Goal: Information Seeking & Learning: Learn about a topic

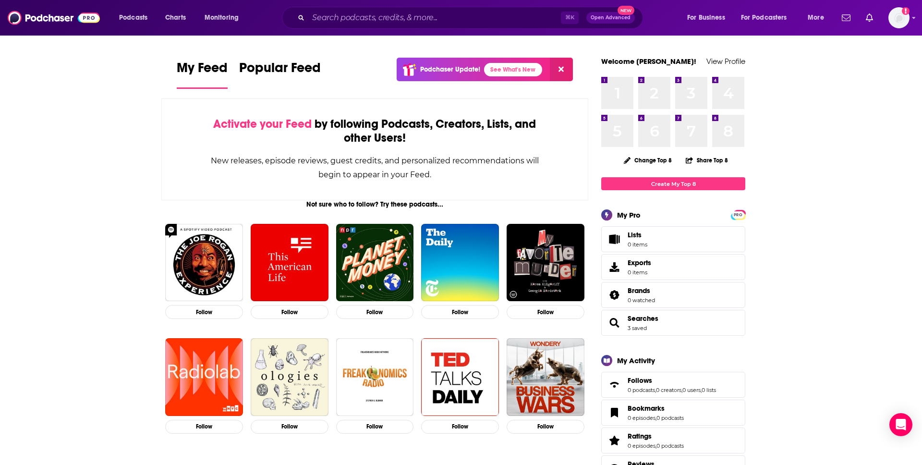
click at [372, 4] on div "Podcasts Charts Monitoring ⌘ K Open Advanced New For Business For Podcasters Mo…" at bounding box center [461, 18] width 922 height 36
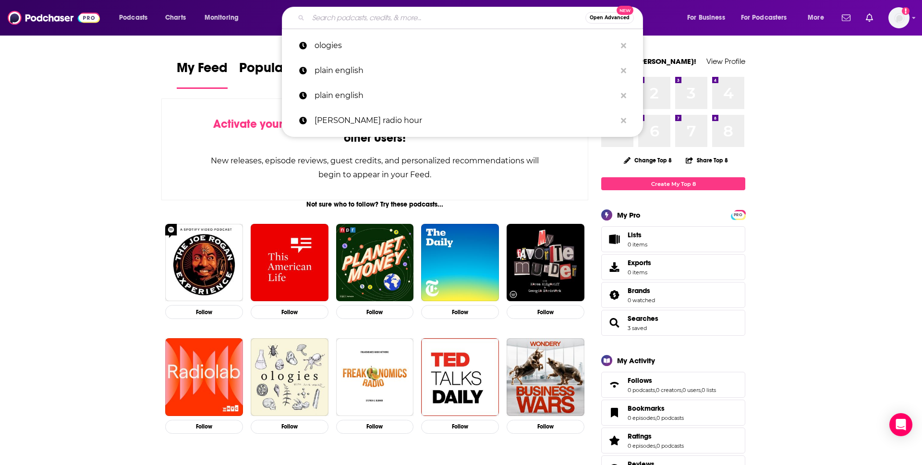
click at [372, 10] on input "Search podcasts, credits, & more..." at bounding box center [446, 17] width 277 height 15
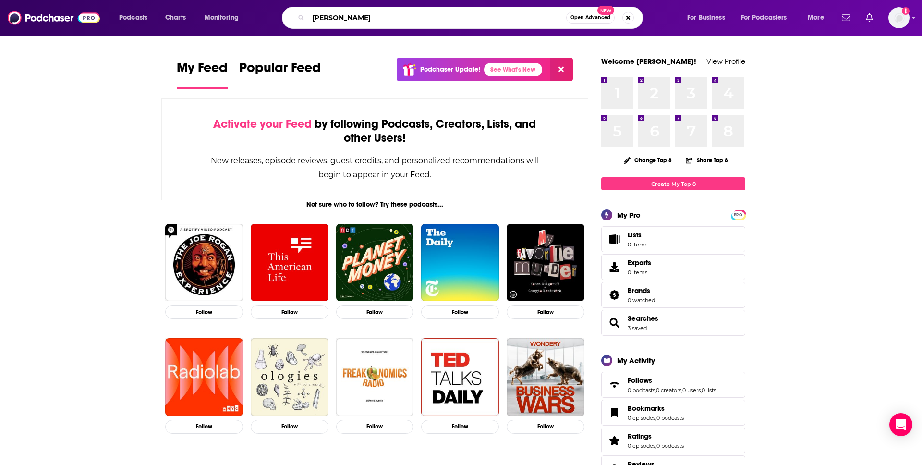
type input "[PERSON_NAME]"
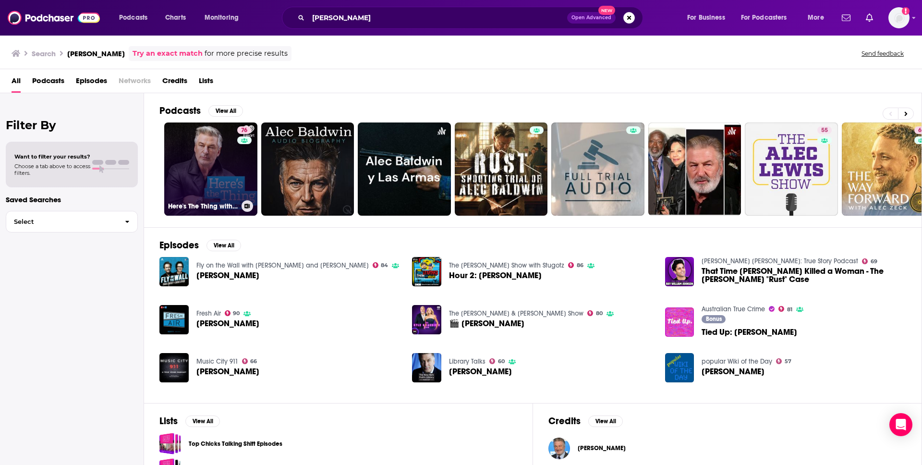
click at [216, 168] on link "76 Here's The Thing with [PERSON_NAME]" at bounding box center [210, 168] width 93 height 93
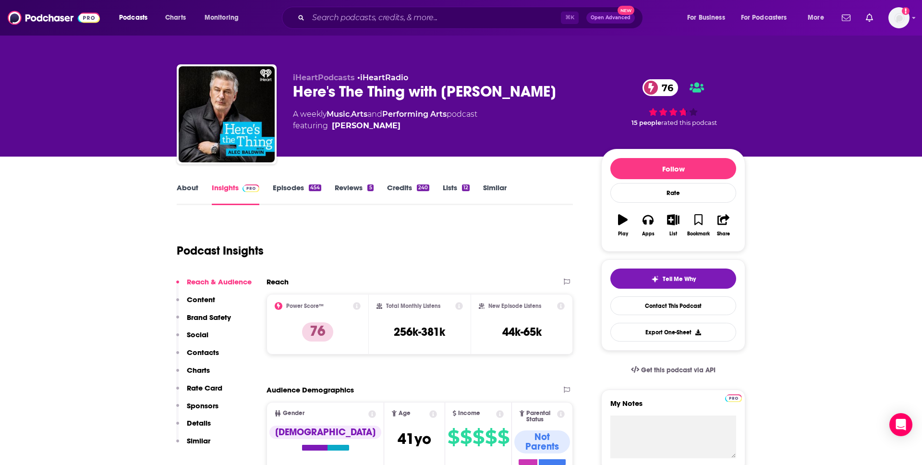
click at [295, 191] on link "Episodes 454" at bounding box center [297, 194] width 49 height 22
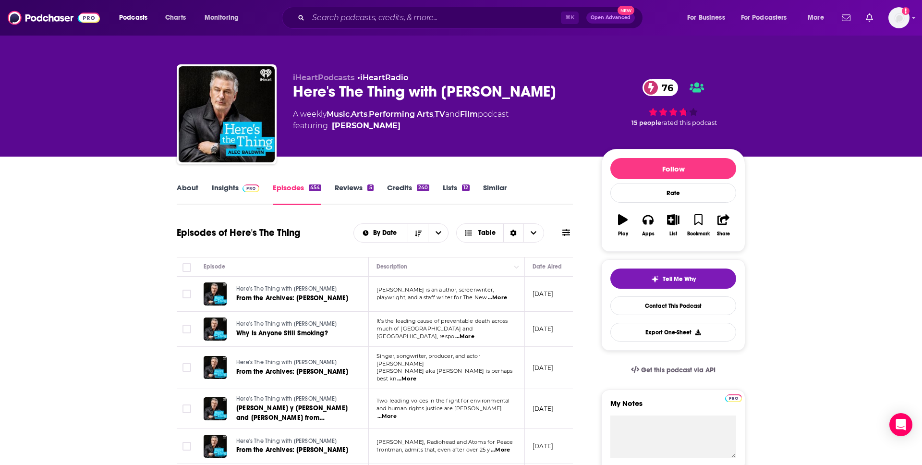
click at [236, 191] on link "Insights" at bounding box center [236, 194] width 48 height 22
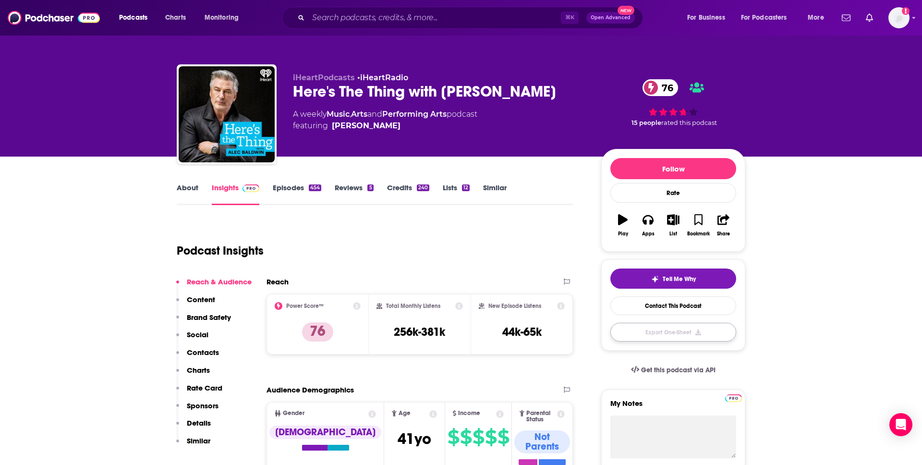
click at [687, 334] on button "Export One-Sheet" at bounding box center [673, 332] width 126 height 19
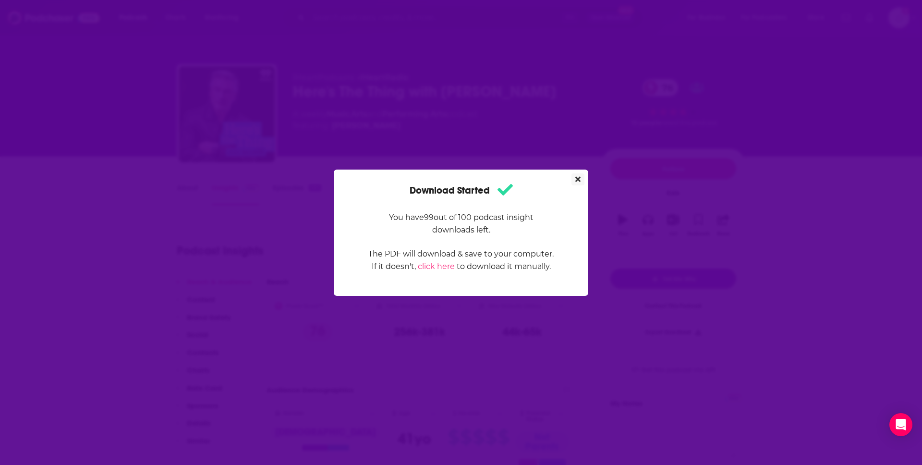
click at [578, 180] on icon "Close" at bounding box center [577, 179] width 5 height 8
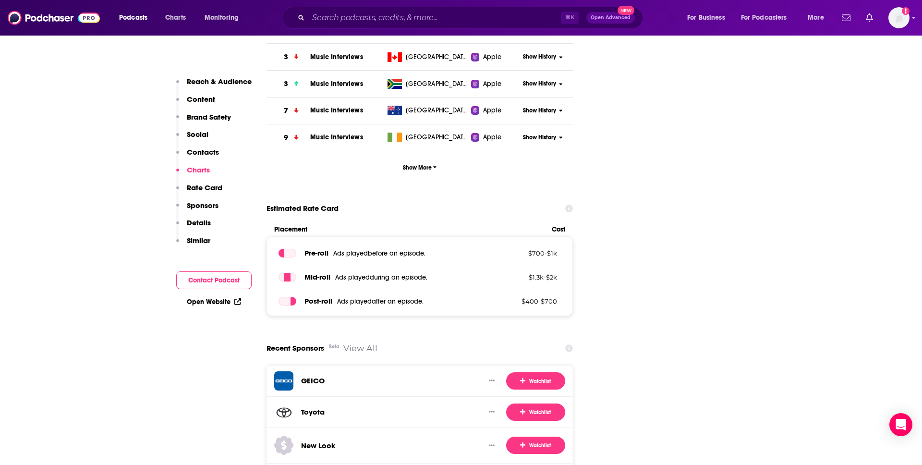
scroll to position [1558, 0]
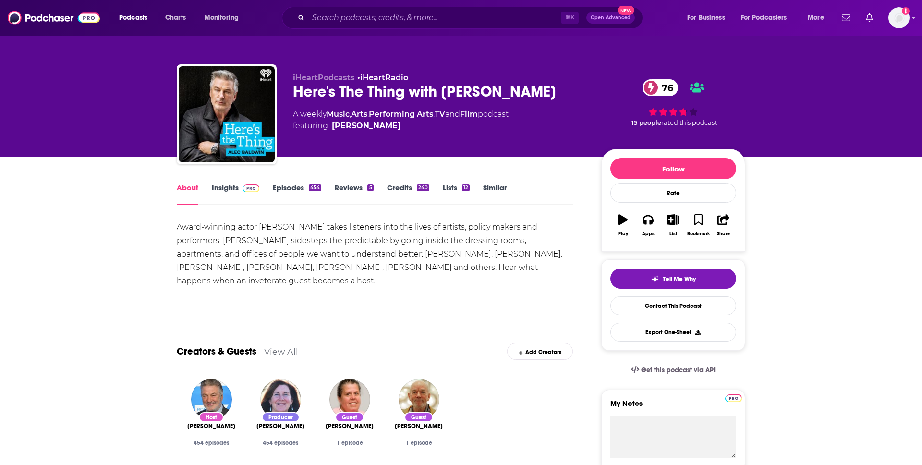
click at [658, 88] on span at bounding box center [651, 87] width 17 height 17
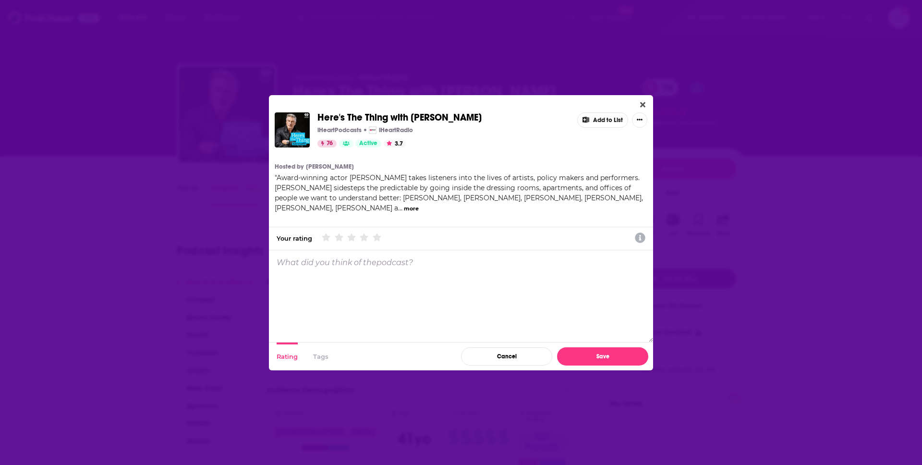
click at [641, 103] on button "Close" at bounding box center [642, 105] width 13 height 12
